Goal: Browse casually

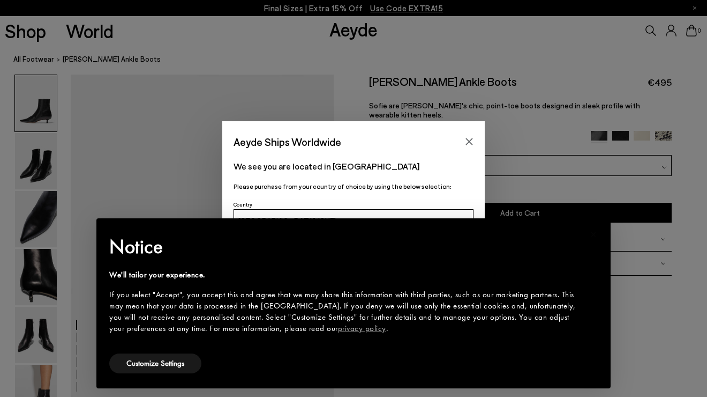
scroll to position [29, 0]
click at [468, 138] on icon "Close" at bounding box center [469, 141] width 9 height 9
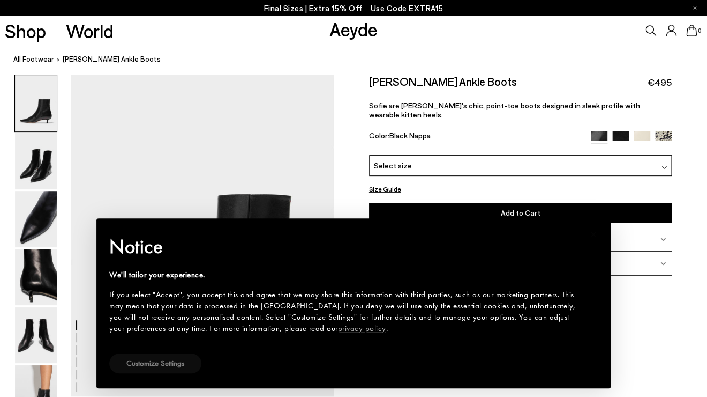
click at [182, 363] on button "Customize Settings" at bounding box center [155, 363] width 92 height 20
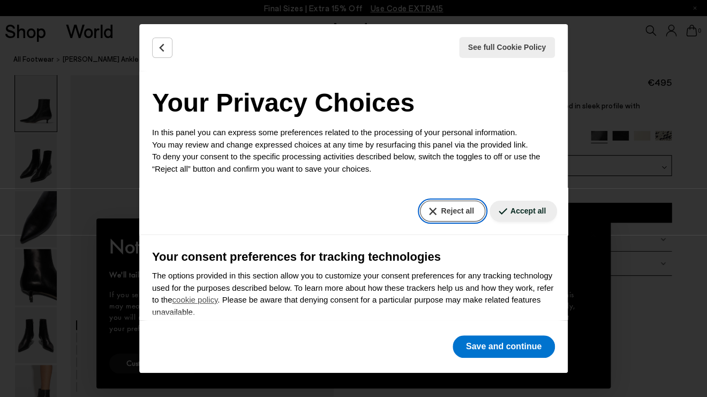
click at [461, 211] on button "Reject all" at bounding box center [452, 210] width 65 height 21
click at [125, 36] on div "See full Cookie Policy Cookie Policy Your Privacy Choices In this panel you can…" at bounding box center [353, 198] width 707 height 397
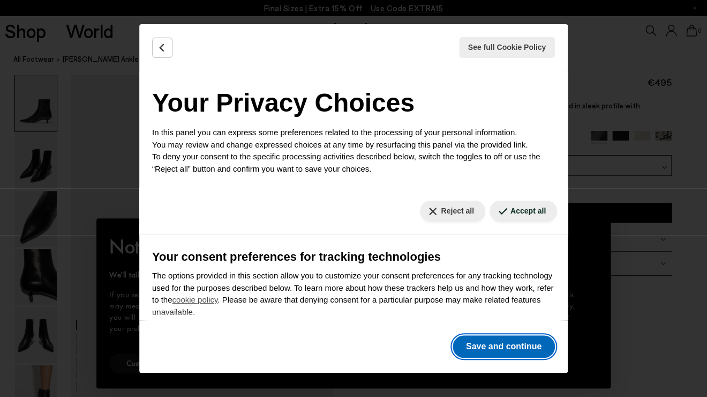
click at [490, 342] on button "Save and continue" at bounding box center [504, 346] width 102 height 23
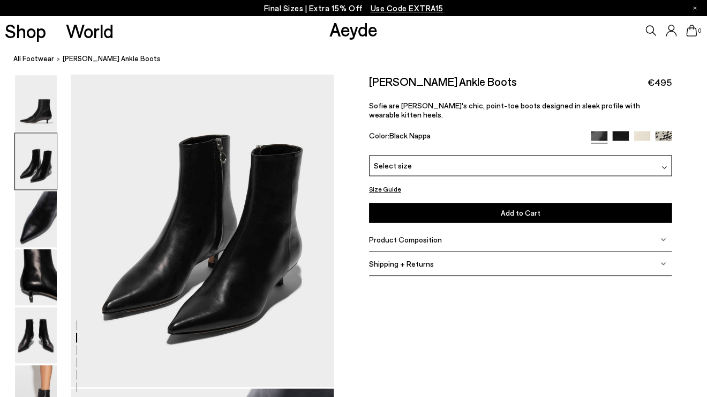
scroll to position [451, 0]
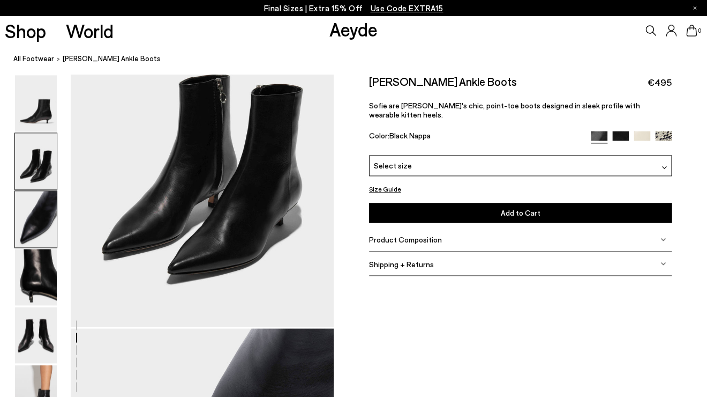
click at [43, 216] on img at bounding box center [36, 219] width 42 height 56
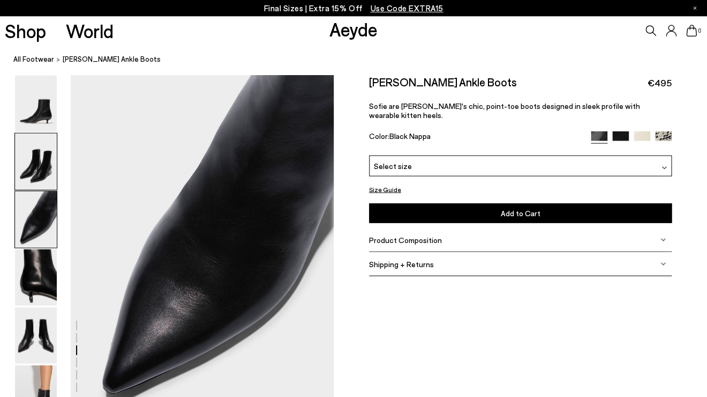
click at [42, 163] on img at bounding box center [36, 161] width 42 height 56
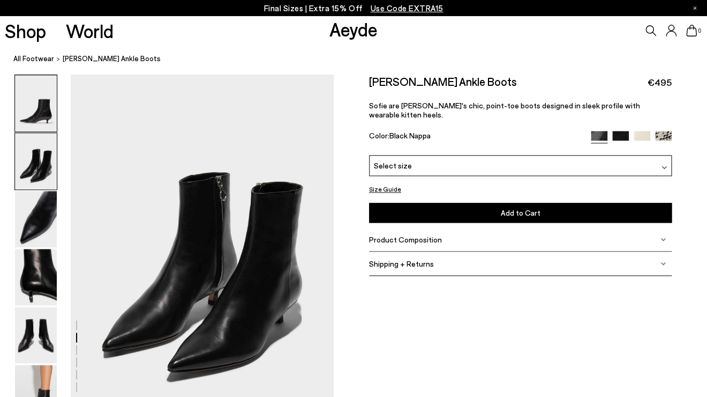
click at [46, 124] on img at bounding box center [36, 103] width 42 height 56
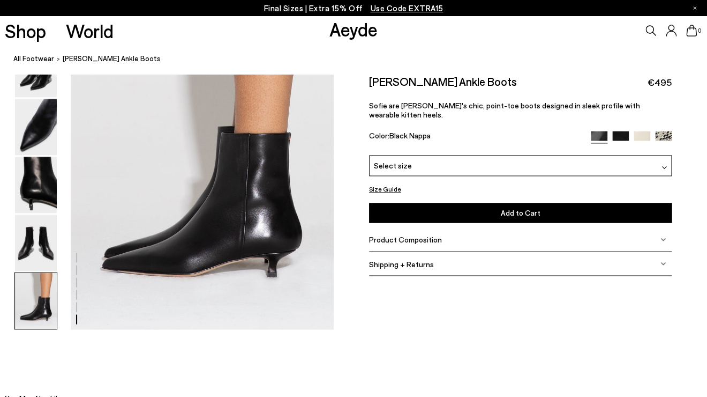
scroll to position [1938, 0]
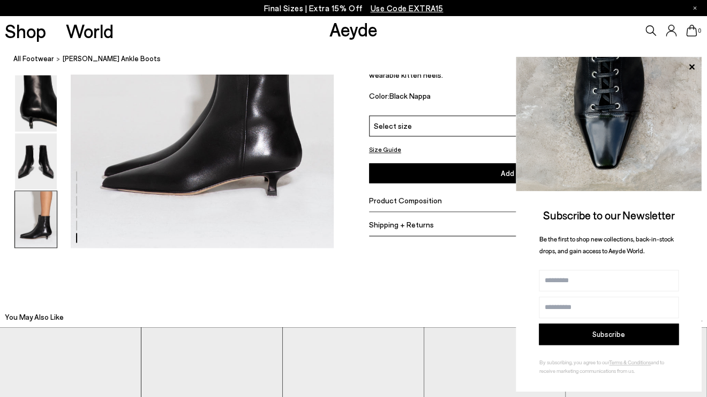
click at [42, 216] on img at bounding box center [36, 219] width 42 height 56
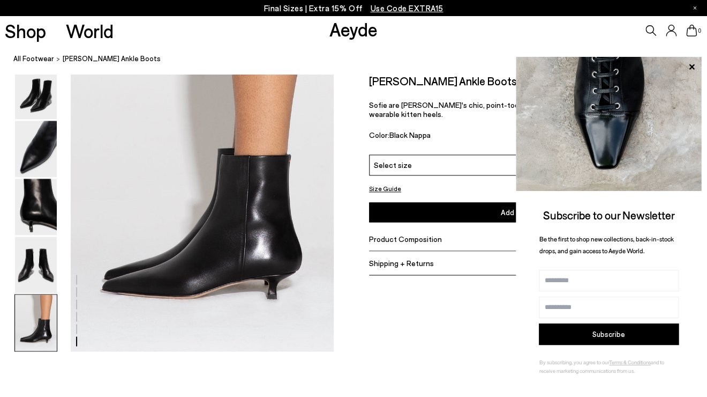
scroll to position [1834, 0]
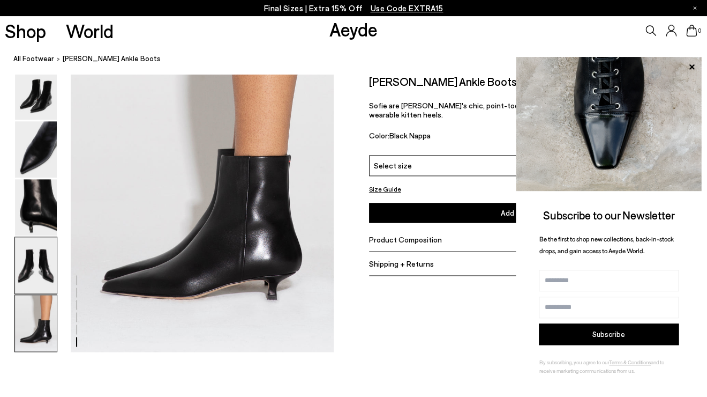
click at [48, 250] on img at bounding box center [36, 265] width 42 height 56
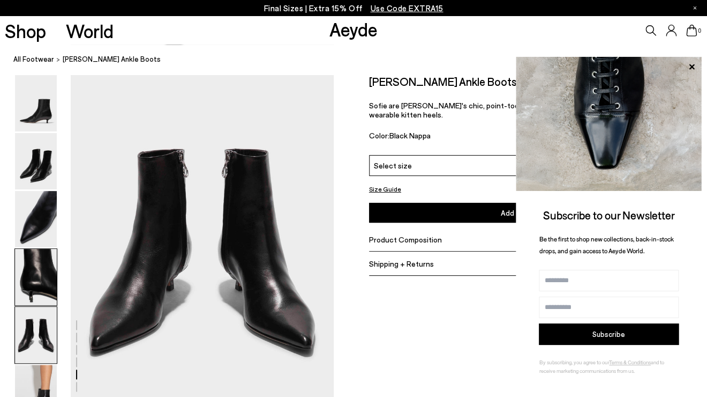
click at [45, 266] on img at bounding box center [36, 277] width 42 height 56
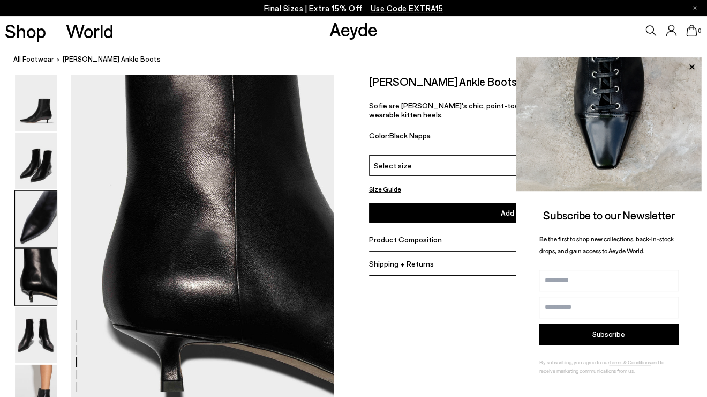
click at [44, 213] on img at bounding box center [36, 219] width 42 height 56
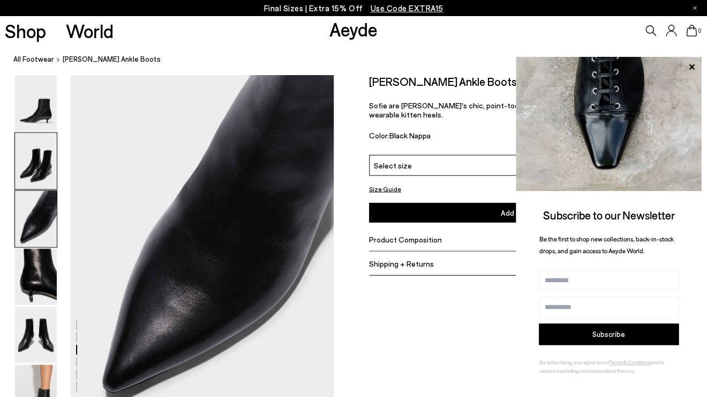
click at [44, 166] on img at bounding box center [36, 161] width 42 height 56
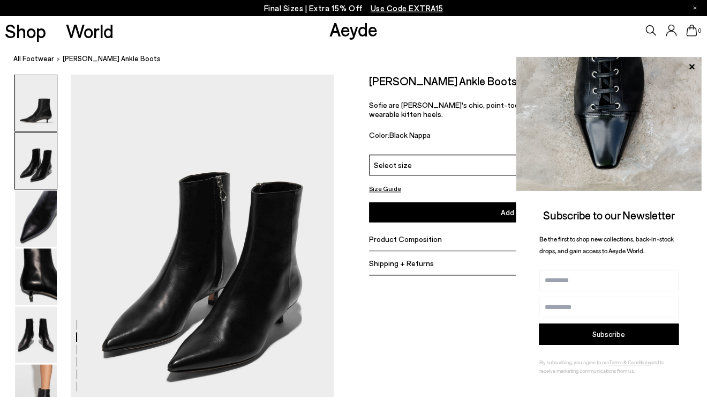
click at [43, 116] on img at bounding box center [36, 103] width 42 height 56
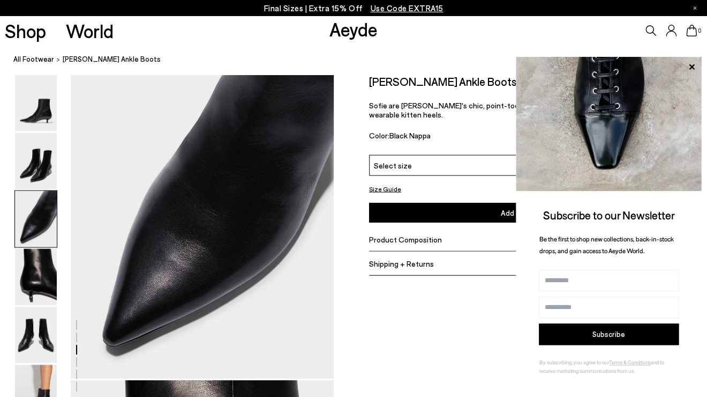
scroll to position [790, 0]
